Goal: Task Accomplishment & Management: Manage account settings

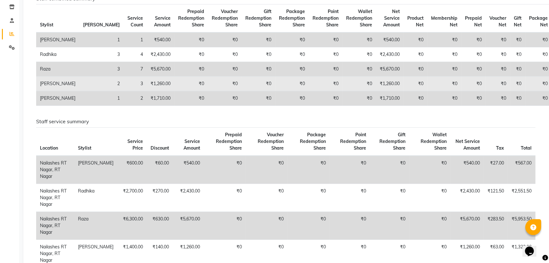
scroll to position [29, 0]
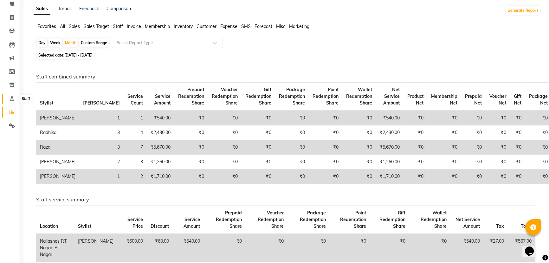
click at [10, 101] on span at bounding box center [11, 98] width 11 height 7
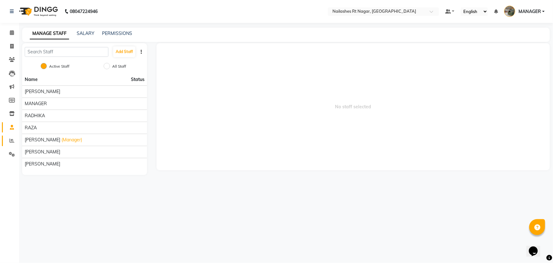
click at [11, 136] on link "Reports" at bounding box center [9, 140] width 15 height 10
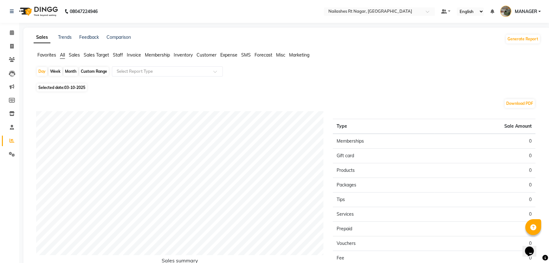
click at [71, 77] on div "Day Week Month Custom Range Select Report Type" at bounding box center [287, 73] width 502 height 15
click at [71, 74] on div "Month" at bounding box center [70, 71] width 15 height 9
select select "10"
select select "2025"
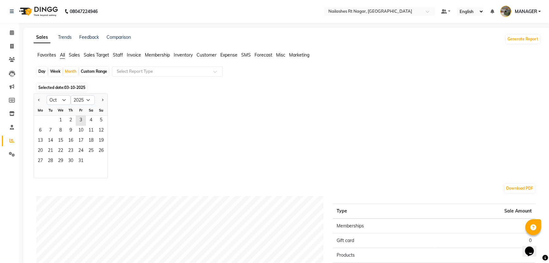
click at [120, 53] on span "Staff" at bounding box center [118, 55] width 10 height 6
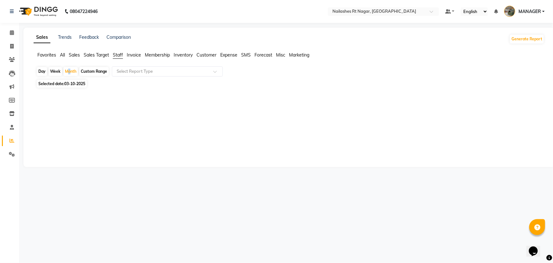
drag, startPoint x: 66, startPoint y: 79, endPoint x: 68, endPoint y: 67, distance: 12.8
click at [68, 67] on app-reports "Favorites All Sales Sales Target Staff Invoice Membership Inventory Customer Ex…" at bounding box center [289, 106] width 519 height 109
click at [68, 71] on div "Month" at bounding box center [70, 71] width 15 height 9
select select "10"
select select "2025"
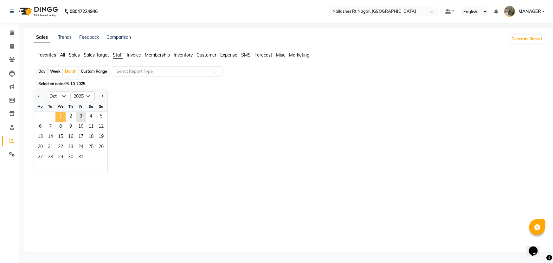
click at [60, 115] on span "1" at bounding box center [60, 117] width 10 height 10
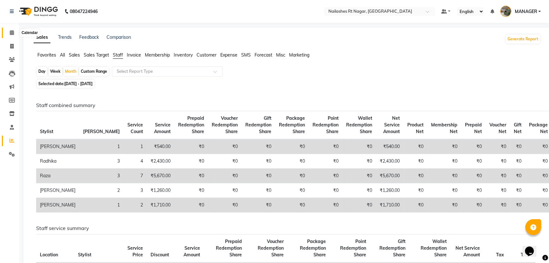
click at [13, 32] on icon at bounding box center [12, 32] width 4 height 5
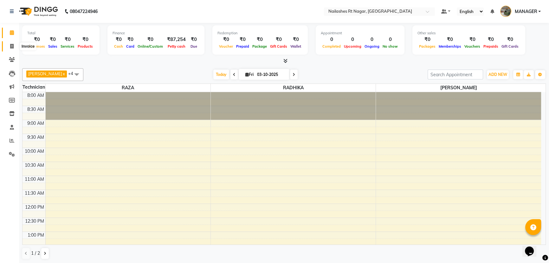
click at [12, 43] on span at bounding box center [11, 46] width 11 height 7
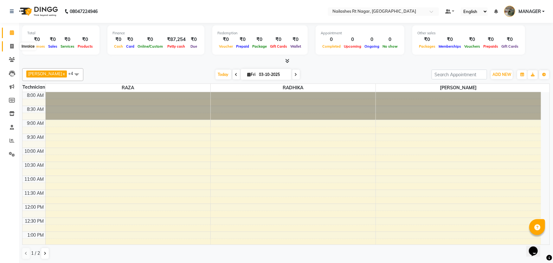
select select "8624"
select select "service"
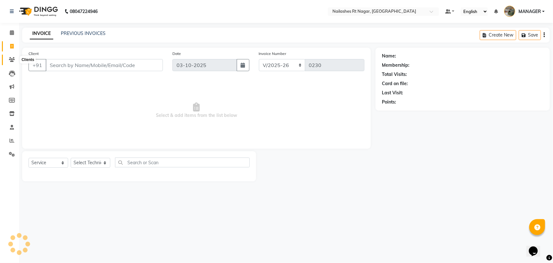
click at [11, 60] on icon at bounding box center [12, 59] width 6 height 5
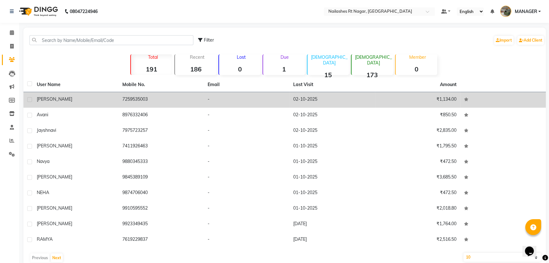
click at [65, 100] on div "[PERSON_NAME]" at bounding box center [76, 99] width 78 height 7
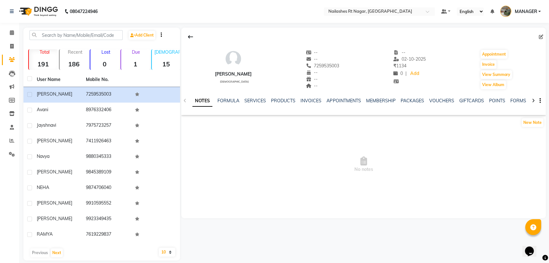
click at [253, 95] on div "NOTES FORMULA SERVICES PRODUCTS INVOICES APPOINTMENTS MEMBERSHIP PACKAGES VOUCH…" at bounding box center [363, 101] width 365 height 22
drag, startPoint x: 252, startPoint y: 102, endPoint x: 253, endPoint y: 92, distance: 10.5
click at [252, 102] on link "SERVICES" at bounding box center [255, 101] width 22 height 6
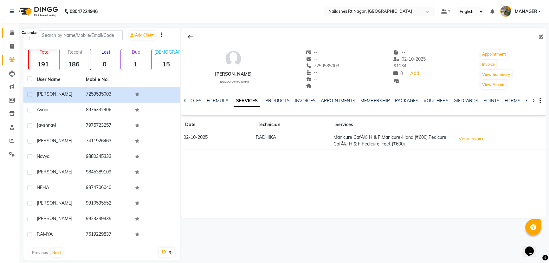
click at [12, 31] on icon at bounding box center [12, 32] width 4 height 5
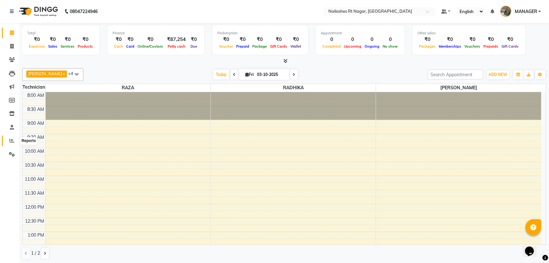
click at [12, 140] on icon at bounding box center [12, 140] width 5 height 5
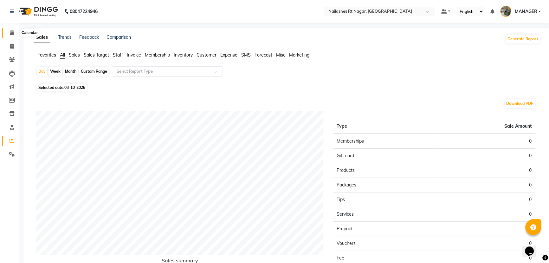
click at [11, 31] on icon at bounding box center [12, 32] width 4 height 5
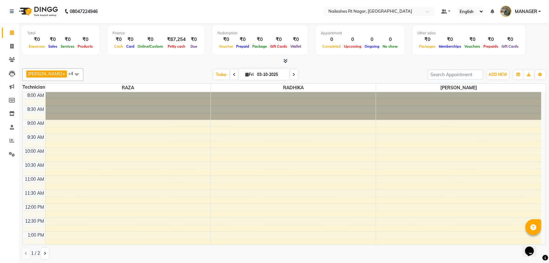
click at [285, 114] on div at bounding box center [293, 106] width 165 height 28
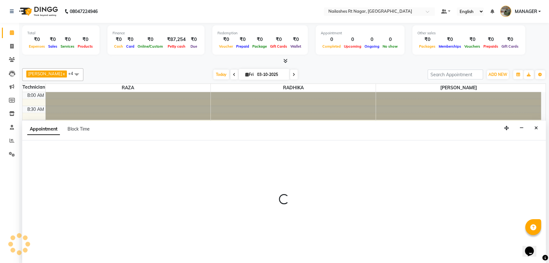
select select "86385"
select select "570"
select select "tentative"
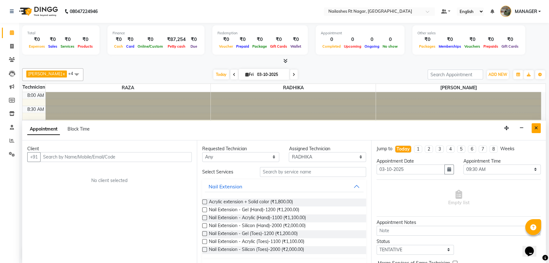
click at [538, 126] on icon "Close" at bounding box center [536, 128] width 3 height 4
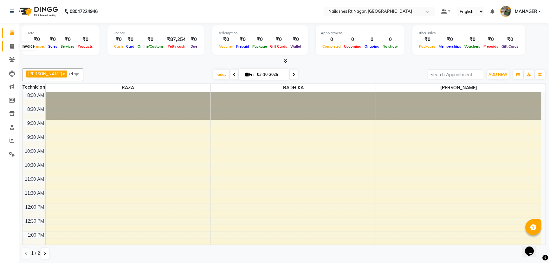
click at [14, 45] on span at bounding box center [11, 46] width 11 height 7
select select "service"
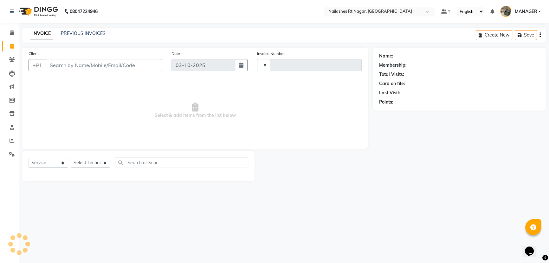
type input "0230"
select select "8624"
select select "membership"
click at [11, 35] on icon at bounding box center [12, 32] width 4 height 5
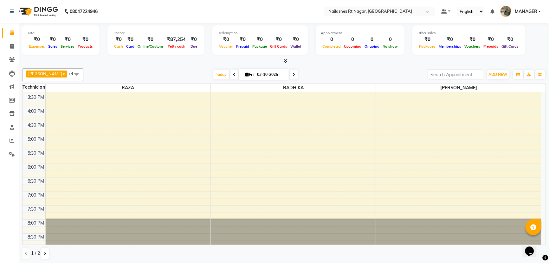
scroll to position [209, 0]
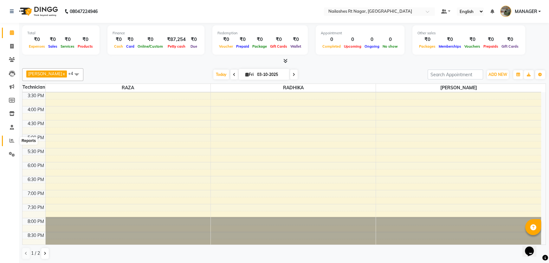
click at [10, 139] on icon at bounding box center [12, 140] width 5 height 5
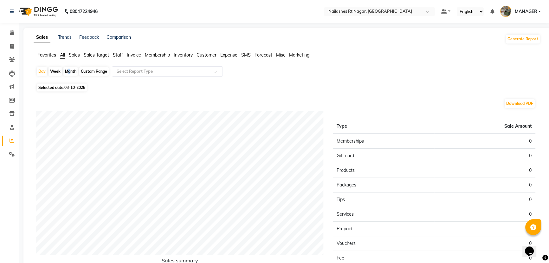
click at [68, 69] on div "Month" at bounding box center [70, 71] width 15 height 9
select select "10"
select select "2025"
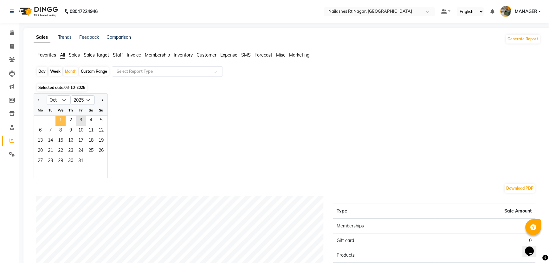
click at [56, 120] on span "1" at bounding box center [60, 120] width 10 height 10
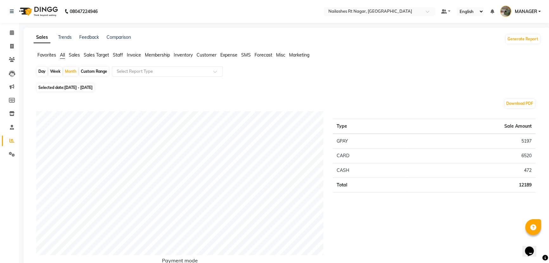
click at [78, 54] on span "Sales" at bounding box center [74, 55] width 11 height 6
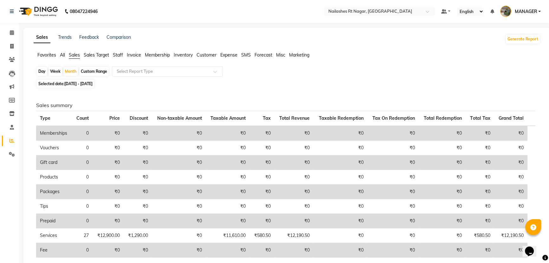
click at [118, 56] on span "Staff" at bounding box center [118, 55] width 10 height 6
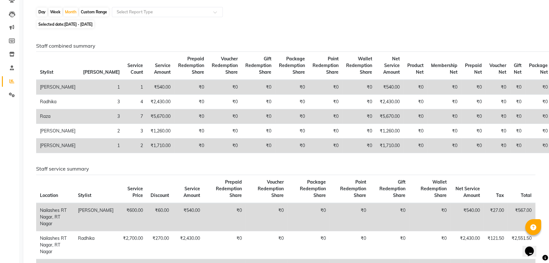
scroll to position [57, 0]
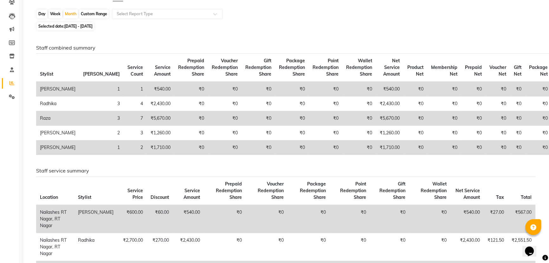
click at [341, 33] on div "Staff combined summary Stylist Bill Count Service Count Service Amount Prepaid …" at bounding box center [286, 216] width 510 height 368
drag, startPoint x: 341, startPoint y: 32, endPoint x: 381, endPoint y: 19, distance: 42.4
click at [381, 19] on div "Day Week Month Custom Range Select Report Type" at bounding box center [287, 14] width 502 height 11
click at [10, 83] on icon at bounding box center [12, 83] width 5 height 5
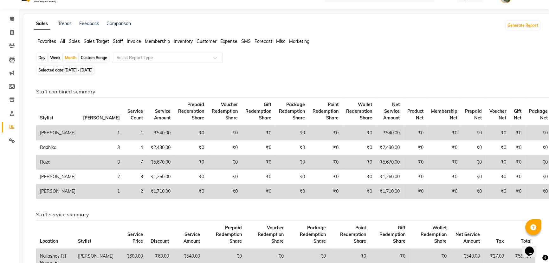
scroll to position [0, 0]
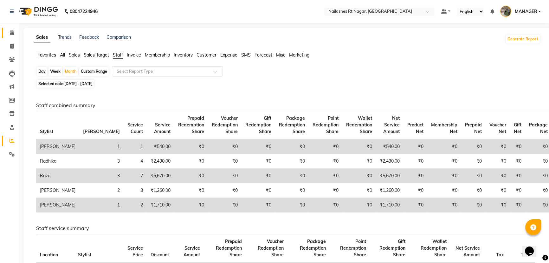
click at [10, 28] on link "Calendar" at bounding box center [9, 33] width 15 height 10
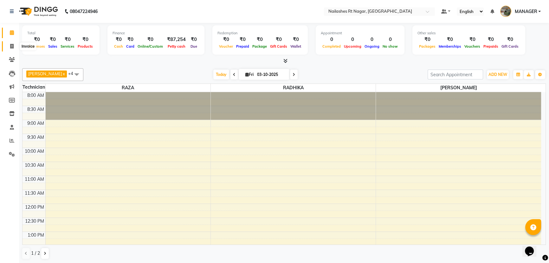
click at [12, 44] on icon at bounding box center [11, 46] width 3 height 5
select select "service"
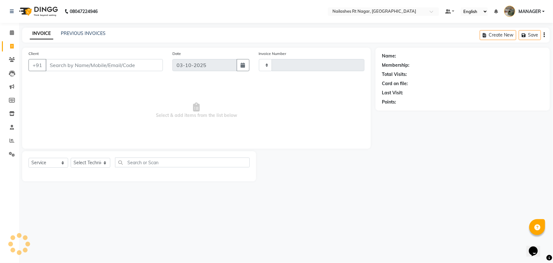
type input "0230"
select select "8624"
select select "membership"
click at [12, 61] on icon at bounding box center [12, 59] width 6 height 5
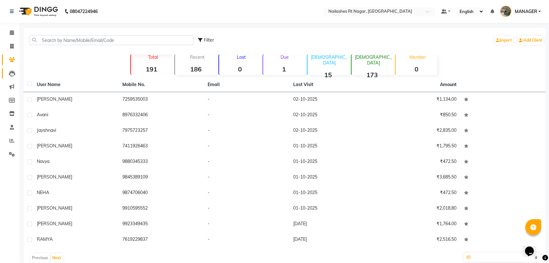
click at [8, 77] on link "Leads" at bounding box center [9, 73] width 15 height 10
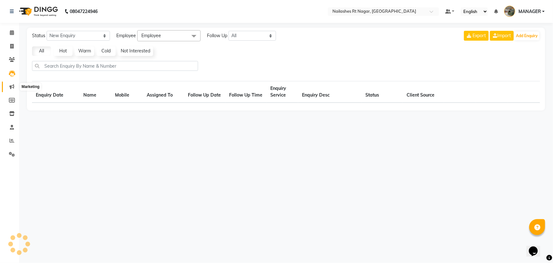
click at [10, 86] on icon at bounding box center [12, 86] width 5 height 5
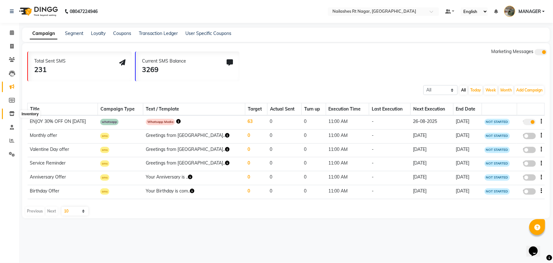
click at [11, 112] on icon at bounding box center [11, 113] width 5 height 5
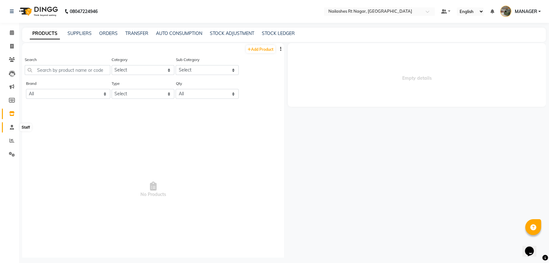
click at [10, 126] on icon at bounding box center [12, 127] width 4 height 5
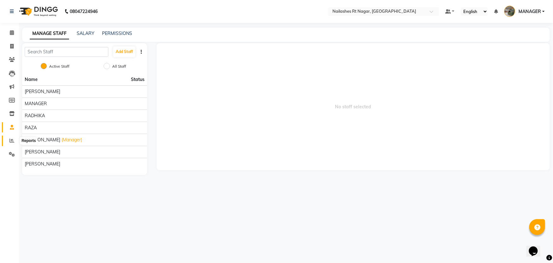
click at [10, 137] on link "Reports" at bounding box center [9, 140] width 15 height 10
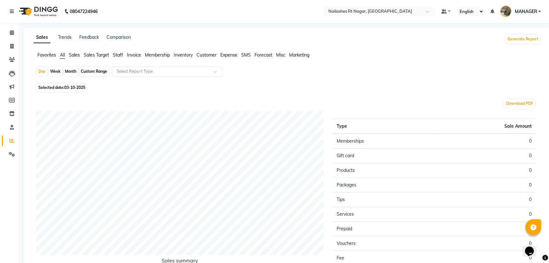
click at [72, 70] on div "Month" at bounding box center [70, 71] width 15 height 9
select select "10"
select select "2025"
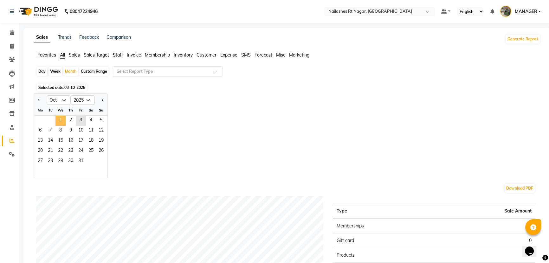
click at [61, 122] on span "1" at bounding box center [60, 120] width 10 height 10
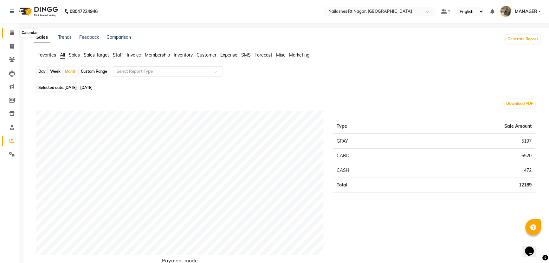
click at [13, 31] on icon at bounding box center [12, 32] width 4 height 5
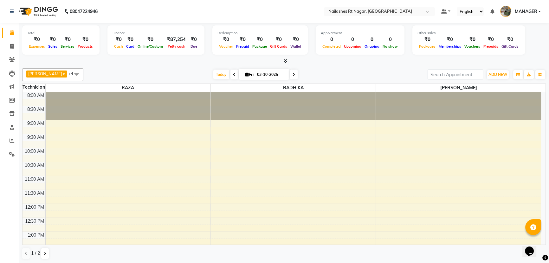
click at [257, 75] on input "03-10-2025" at bounding box center [271, 75] width 32 height 10
select select "10"
select select "2025"
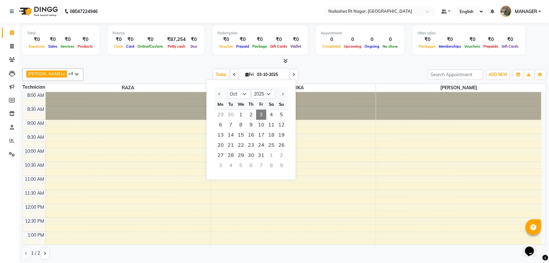
click at [263, 115] on span "3" at bounding box center [261, 114] width 10 height 10
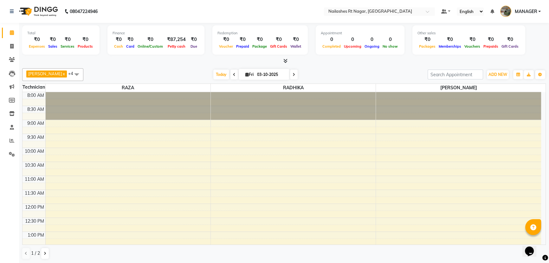
click at [255, 75] on input "03-10-2025" at bounding box center [271, 75] width 32 height 10
select select "10"
select select "2025"
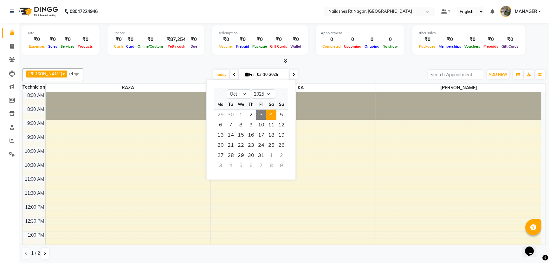
click at [270, 114] on span "4" at bounding box center [271, 114] width 10 height 10
type input "04-10-2025"
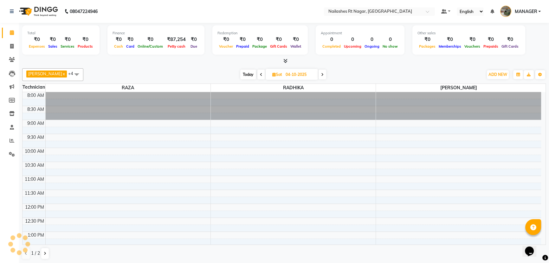
scroll to position [139, 0]
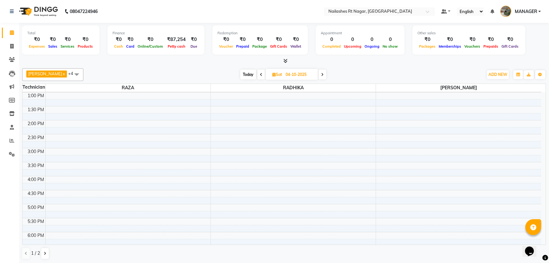
click at [273, 73] on span "Sat" at bounding box center [277, 74] width 13 height 5
select select "10"
select select "2025"
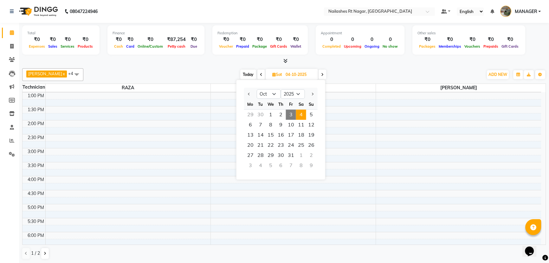
click at [291, 112] on span "3" at bounding box center [291, 114] width 10 height 10
type input "03-10-2025"
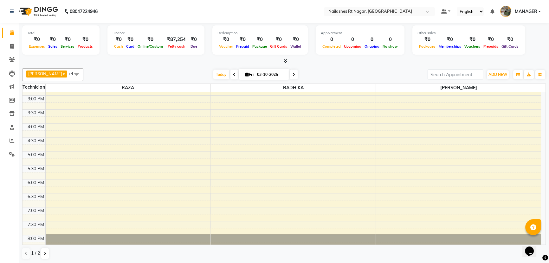
scroll to position [209, 0]
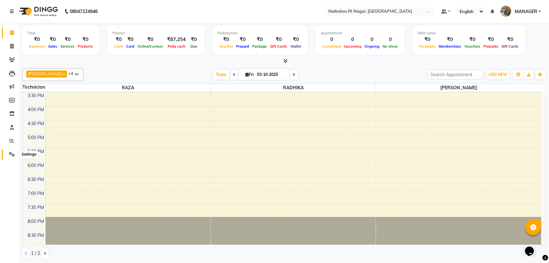
click at [11, 152] on icon at bounding box center [12, 154] width 6 height 5
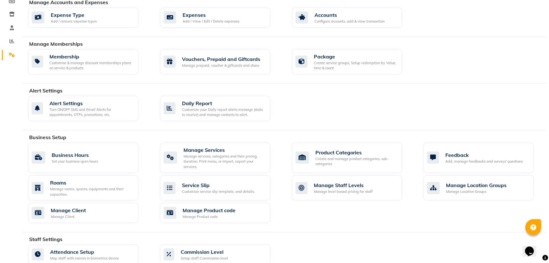
scroll to position [115, 0]
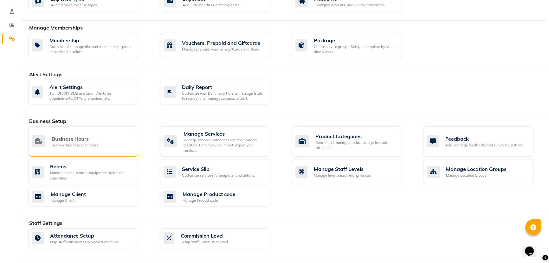
click at [77, 142] on div "Set your business open hours" at bounding box center [75, 144] width 46 height 5
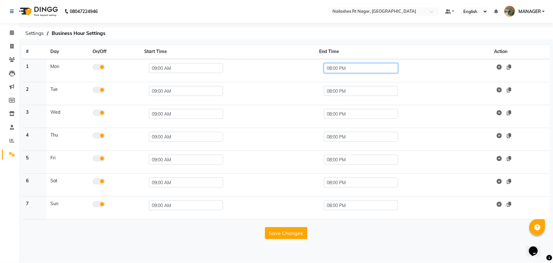
click at [330, 68] on input "08:00 PM" at bounding box center [361, 68] width 74 height 10
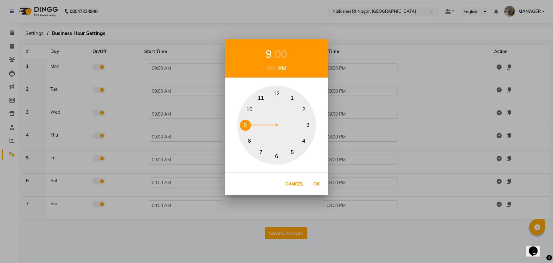
click at [250, 124] on button "9" at bounding box center [245, 125] width 11 height 11
click at [315, 183] on button "Ok" at bounding box center [316, 183] width 13 height 13
type input "09:00 PM"
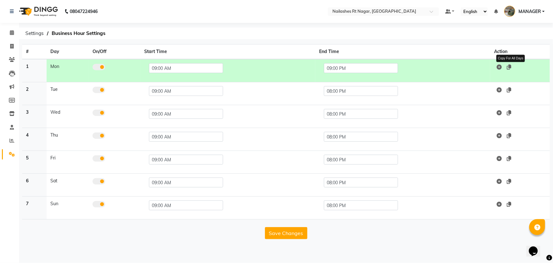
click at [510, 69] on icon at bounding box center [509, 66] width 4 height 5
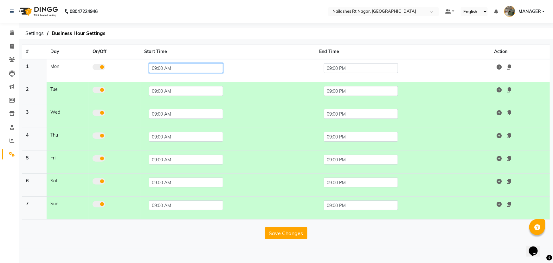
click at [154, 67] on input "09:00 AM" at bounding box center [186, 68] width 74 height 10
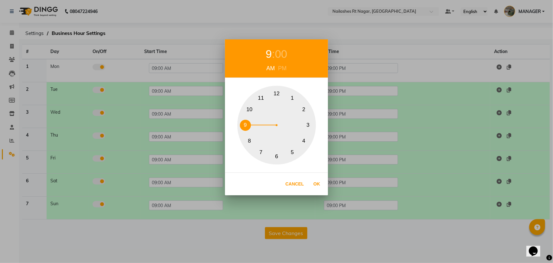
click at [263, 96] on button "11" at bounding box center [261, 97] width 11 height 11
click at [317, 182] on button "Ok" at bounding box center [316, 183] width 13 height 13
type input "11:00 AM"
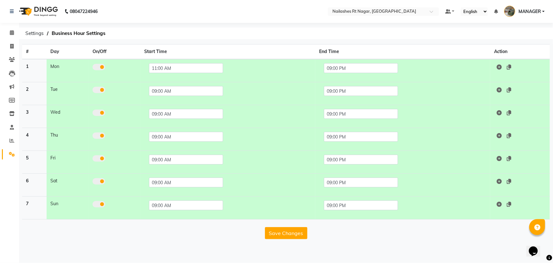
click at [513, 67] on td at bounding box center [520, 70] width 60 height 23
click at [510, 67] on icon at bounding box center [509, 66] width 4 height 5
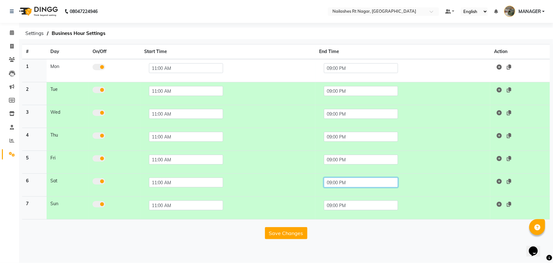
click at [337, 182] on input "09:00 PM" at bounding box center [361, 182] width 74 height 10
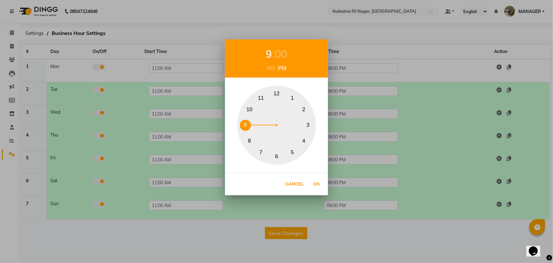
click at [247, 124] on button "9" at bounding box center [245, 125] width 11 height 11
click at [249, 109] on button "10" at bounding box center [249, 109] width 11 height 11
click at [315, 184] on button "Ok" at bounding box center [316, 183] width 13 height 13
type input "10:00 PM"
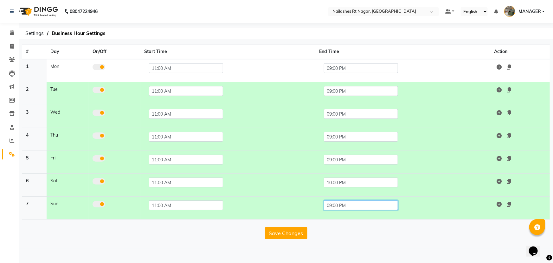
click at [355, 203] on input "09:00 PM" at bounding box center [361, 205] width 74 height 10
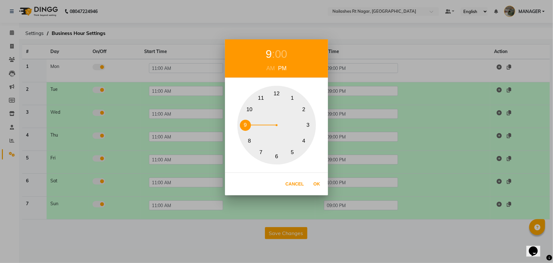
click at [253, 109] on button "10" at bounding box center [249, 109] width 11 height 11
click at [319, 182] on button "Ok" at bounding box center [316, 183] width 13 height 13
type input "10:00 PM"
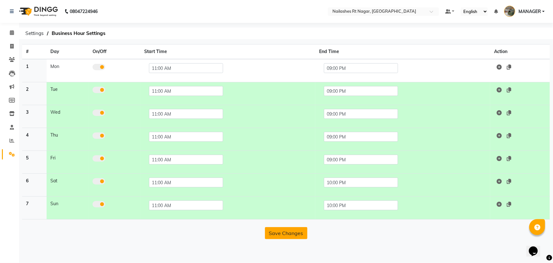
click at [288, 231] on button "Save Changes" at bounding box center [286, 233] width 42 height 12
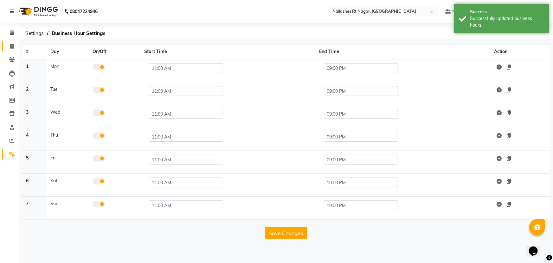
click at [12, 44] on icon at bounding box center [11, 46] width 3 height 5
select select "8624"
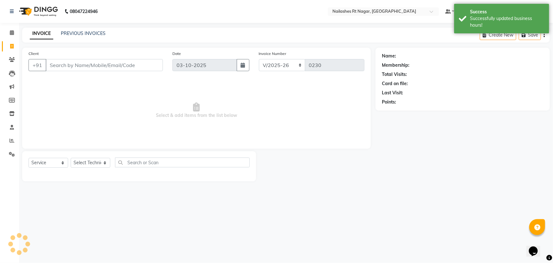
select select "membership"
click at [11, 35] on span at bounding box center [11, 32] width 11 height 7
